Goal: Information Seeking & Learning: Compare options

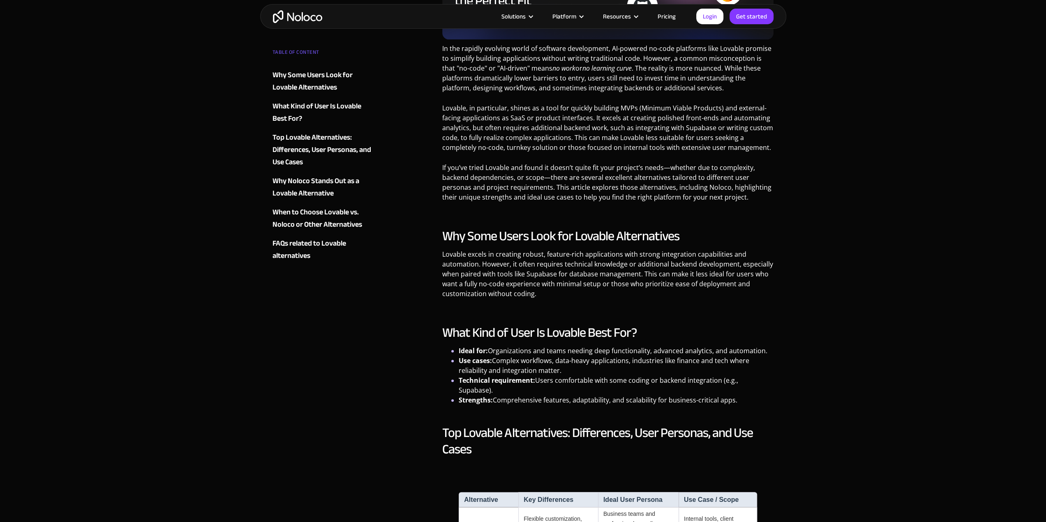
scroll to position [411, 0]
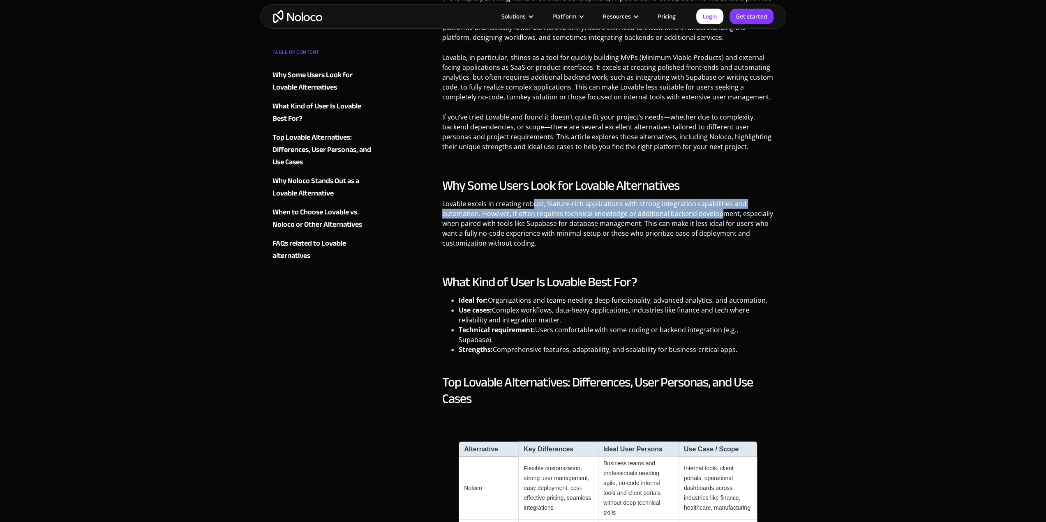
drag, startPoint x: 531, startPoint y: 204, endPoint x: 719, endPoint y: 215, distance: 188.6
click at [719, 215] on p "Lovable excels in creating robust, feature-rich applications with strong integr…" at bounding box center [608, 226] width 332 height 55
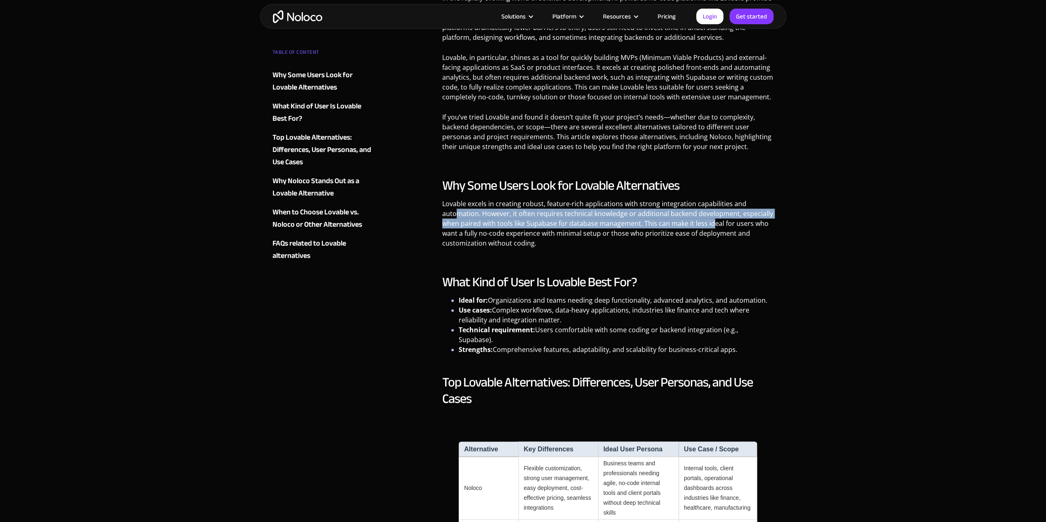
drag, startPoint x: 458, startPoint y: 218, endPoint x: 713, endPoint y: 228, distance: 255.5
click at [713, 228] on p "Lovable excels in creating robust, feature-rich applications with strong integr…" at bounding box center [608, 226] width 332 height 55
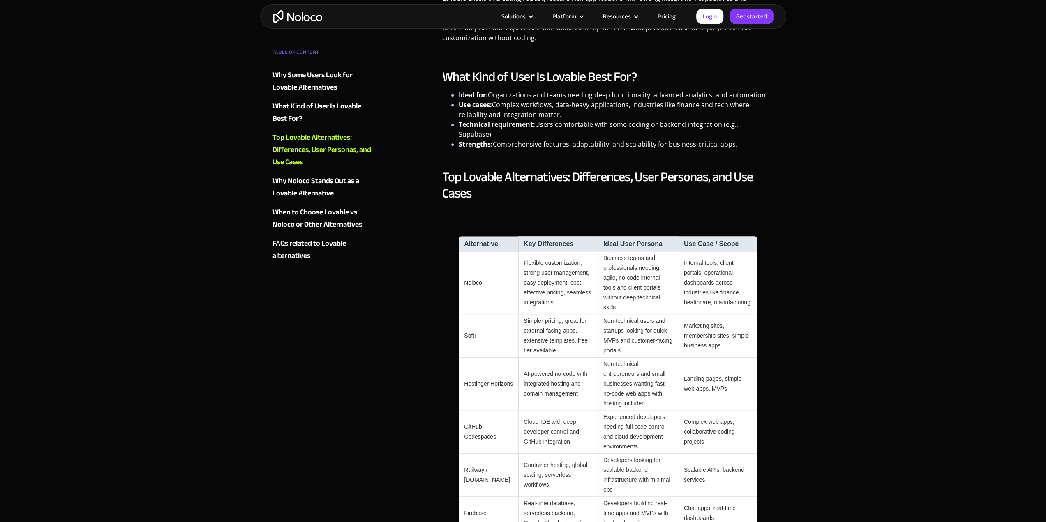
scroll to position [658, 0]
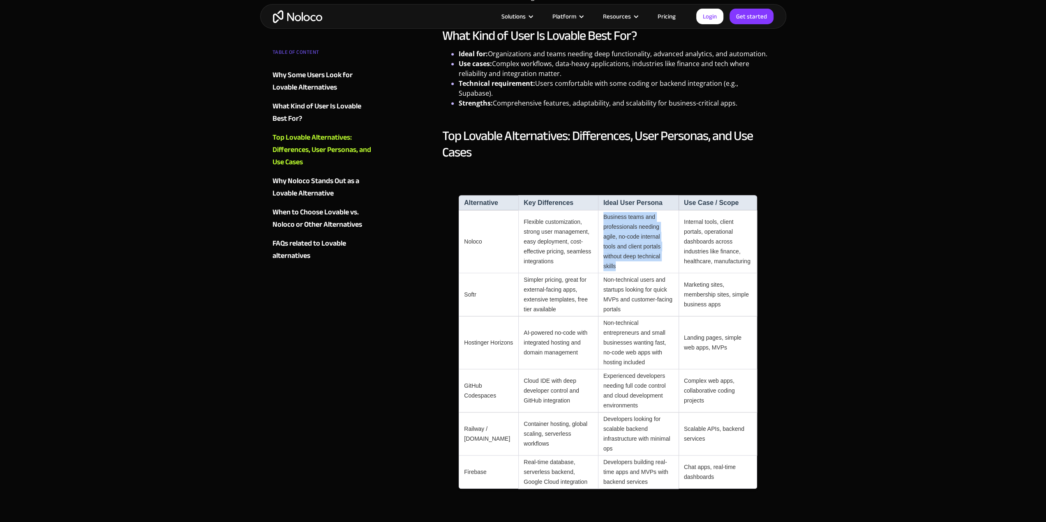
drag, startPoint x: 593, startPoint y: 207, endPoint x: 658, endPoint y: 246, distance: 76.0
click at [658, 246] on td "Business teams and professionals needing agile, no-code internal tools and clie…" at bounding box center [638, 241] width 81 height 63
drag, startPoint x: 644, startPoint y: 248, endPoint x: 612, endPoint y: 218, distance: 43.9
click at [612, 218] on td "Business teams and professionals needing agile, no-code internal tools and clie…" at bounding box center [638, 241] width 81 height 63
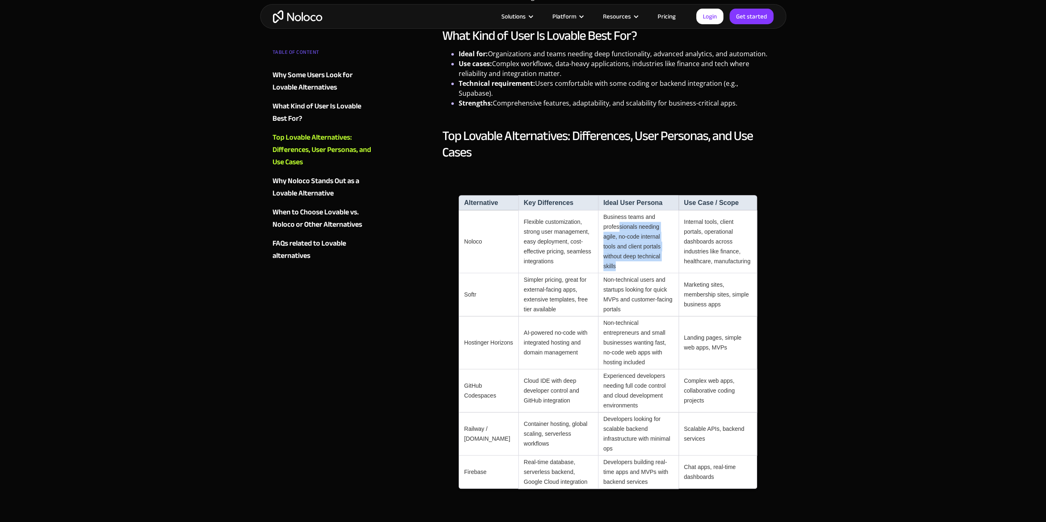
click at [612, 218] on td "Business teams and professionals needing agile, no-code internal tools and clie…" at bounding box center [638, 241] width 81 height 63
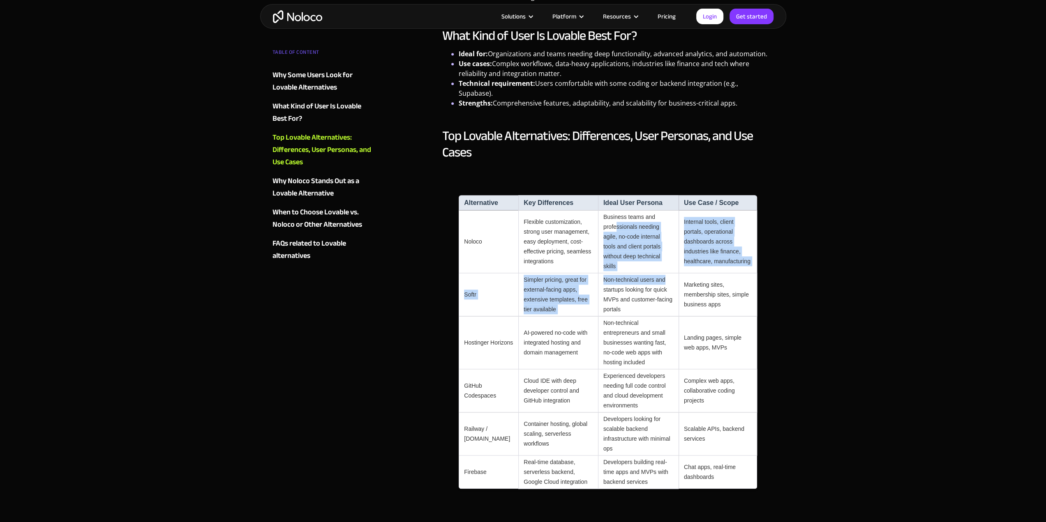
drag, startPoint x: 641, startPoint y: 252, endPoint x: 659, endPoint y: 264, distance: 21.2
click at [659, 264] on tbody "Noloco Flexible customization, strong user management, easy deployment, cost-ef…" at bounding box center [608, 349] width 298 height 279
click at [659, 273] on td "Non-technical users and startups looking for quick MVPs and customer-facing por…" at bounding box center [638, 294] width 81 height 43
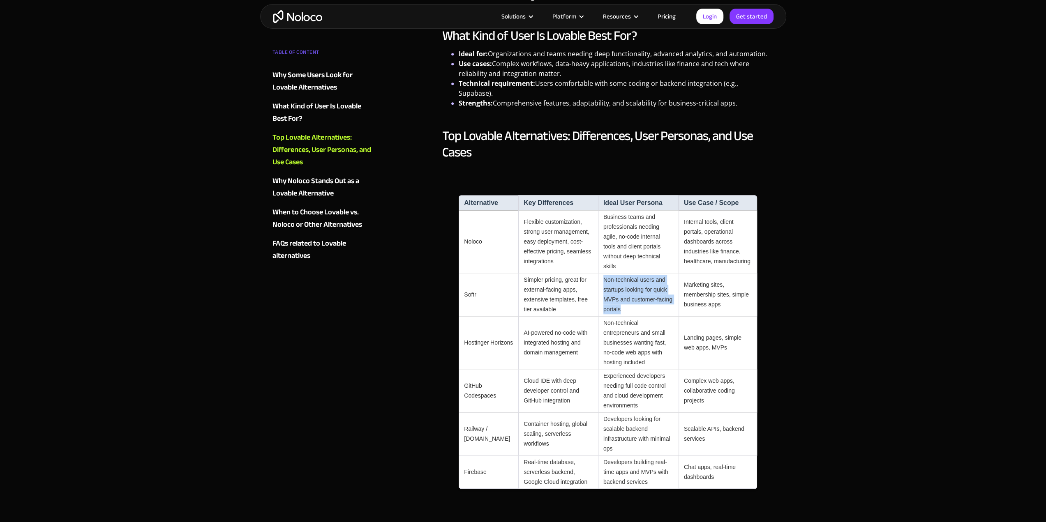
drag, startPoint x: 596, startPoint y: 259, endPoint x: 668, endPoint y: 287, distance: 77.2
click at [668, 287] on td "Non-technical users and startups looking for quick MVPs and customer-facing por…" at bounding box center [638, 294] width 81 height 43
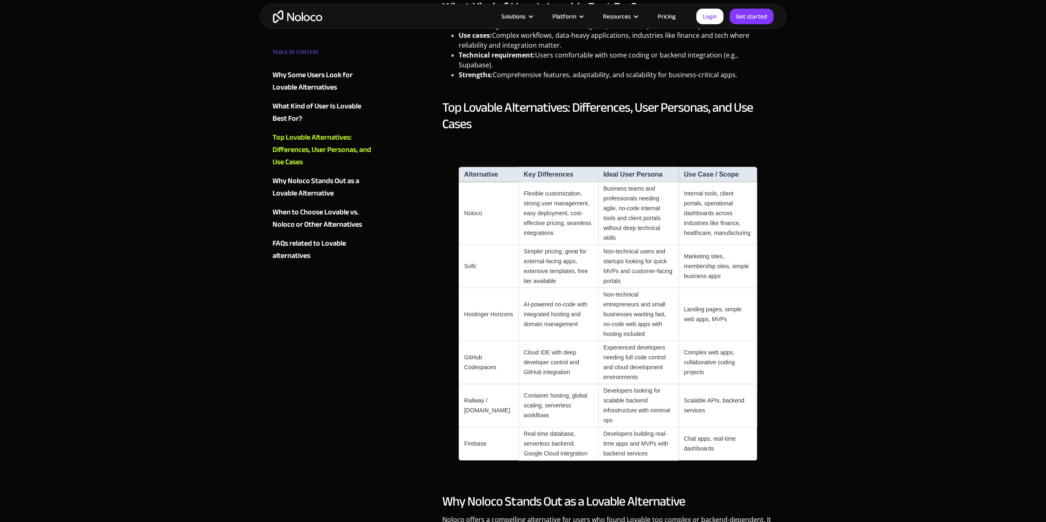
scroll to position [699, 0]
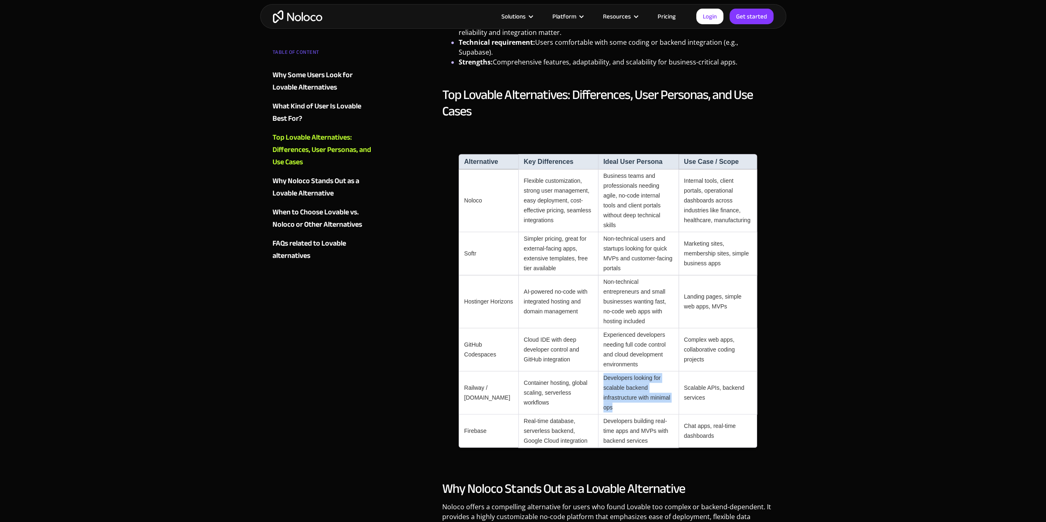
drag, startPoint x: 595, startPoint y: 346, endPoint x: 622, endPoint y: 376, distance: 40.8
click at [622, 376] on td "Developers looking for scalable backend infrastructure with minimal ops" at bounding box center [638, 393] width 81 height 43
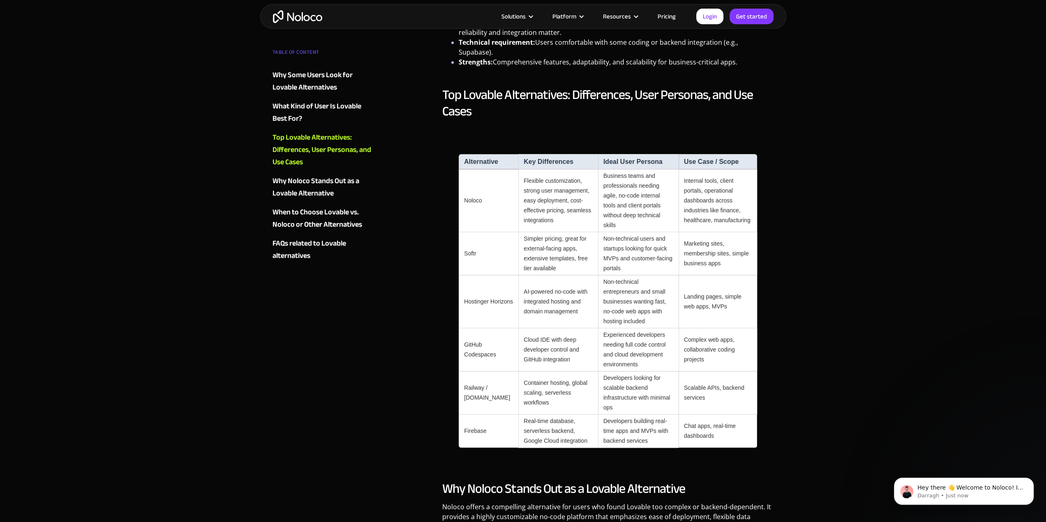
scroll to position [0, 0]
drag, startPoint x: 600, startPoint y: 387, endPoint x: 650, endPoint y: 407, distance: 54.0
click at [650, 415] on td "Developers building real-time apps and MVPs with backend services" at bounding box center [638, 431] width 81 height 33
click at [618, 415] on td "Developers building real-time apps and MVPs with backend services" at bounding box center [638, 431] width 81 height 33
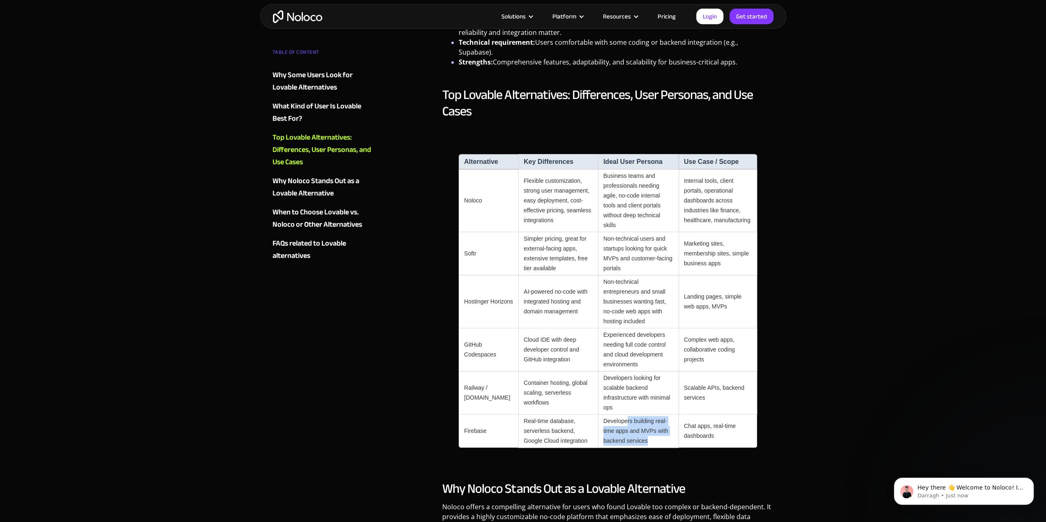
click at [618, 415] on td "Developers building real-time apps and MVPs with backend services" at bounding box center [638, 431] width 81 height 33
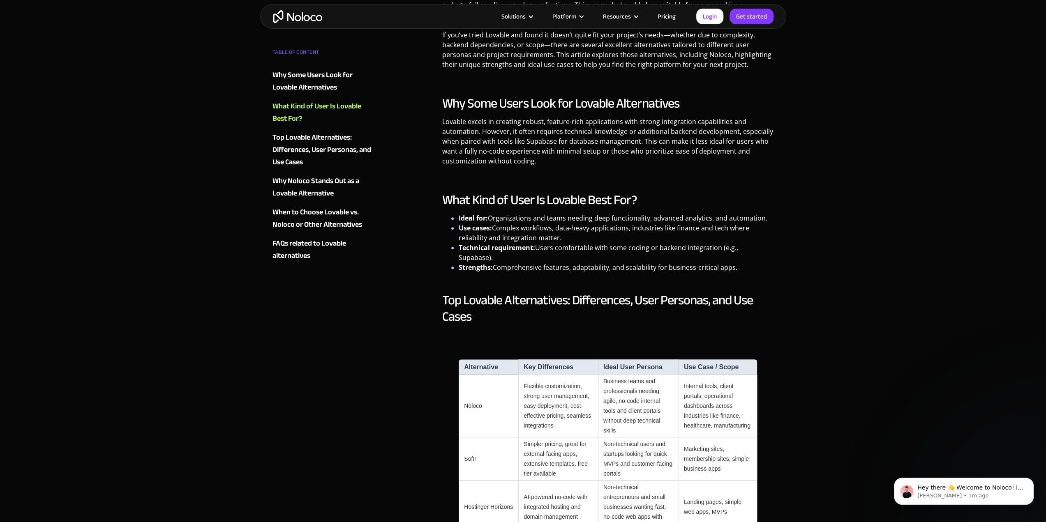
scroll to position [288, 0]
